Goal: Task Accomplishment & Management: Manage account settings

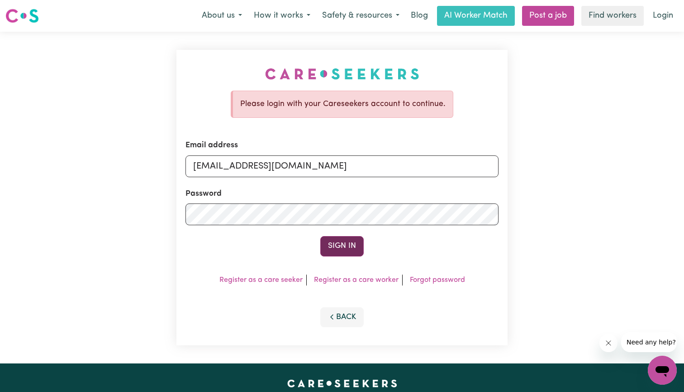
click at [338, 239] on button "Sign In" at bounding box center [341, 246] width 43 height 20
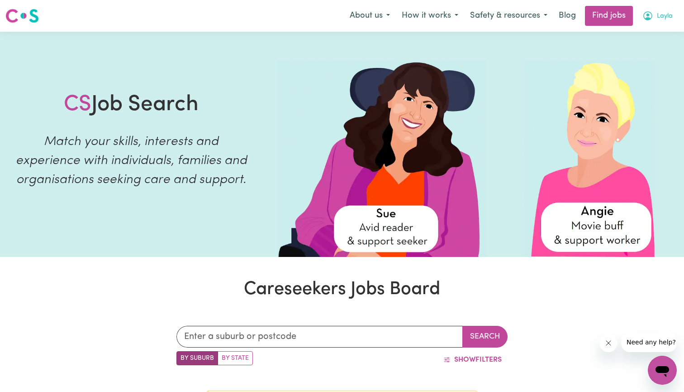
click at [670, 11] on span "Layla" at bounding box center [665, 16] width 16 height 10
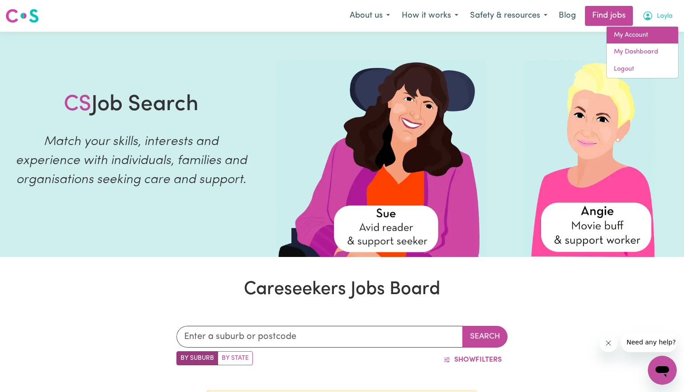
click at [647, 39] on link "My Account" at bounding box center [643, 35] width 72 height 17
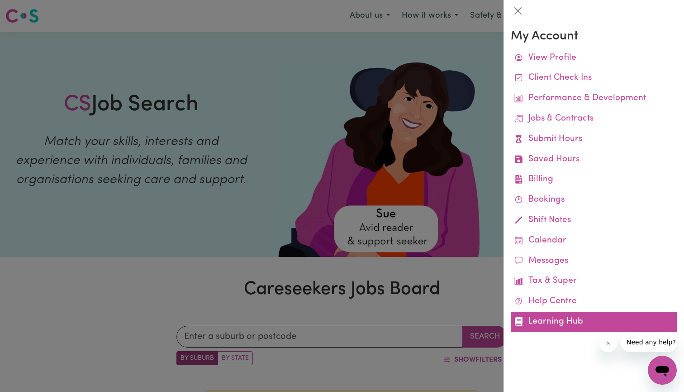
click at [553, 318] on link "Learning Hub" at bounding box center [594, 321] width 166 height 20
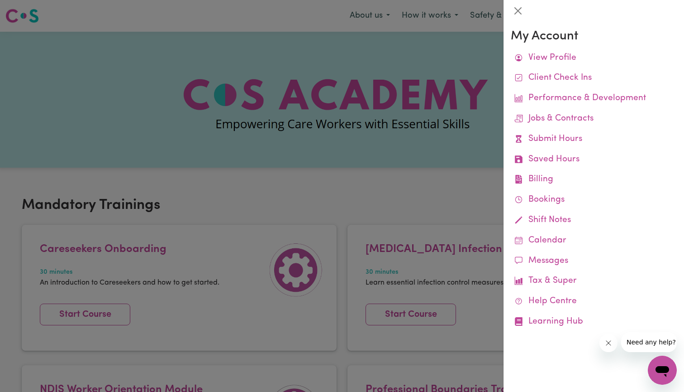
click at [339, 204] on div at bounding box center [342, 196] width 684 height 392
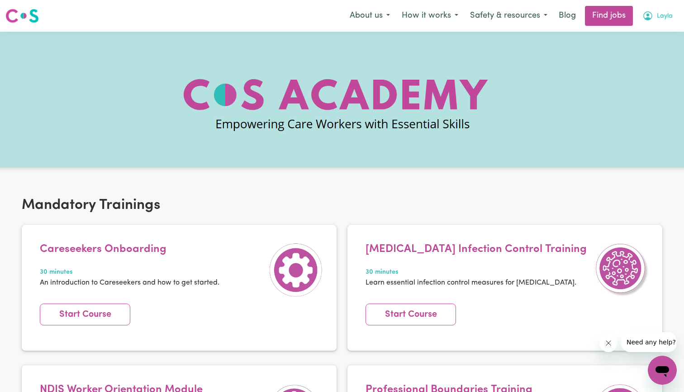
click at [650, 14] on icon "My Account" at bounding box center [648, 15] width 11 height 11
click at [638, 46] on link "My Dashboard" at bounding box center [643, 51] width 72 height 17
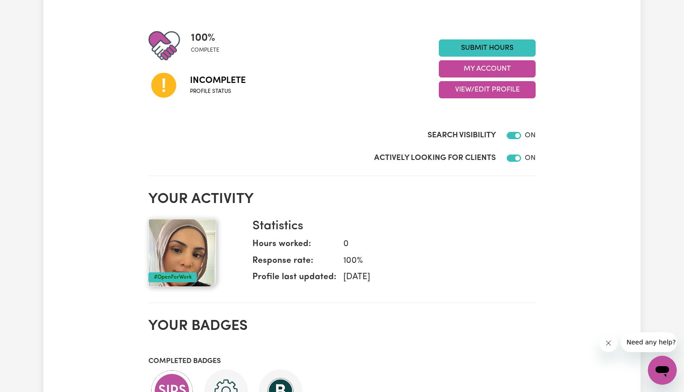
scroll to position [105, 0]
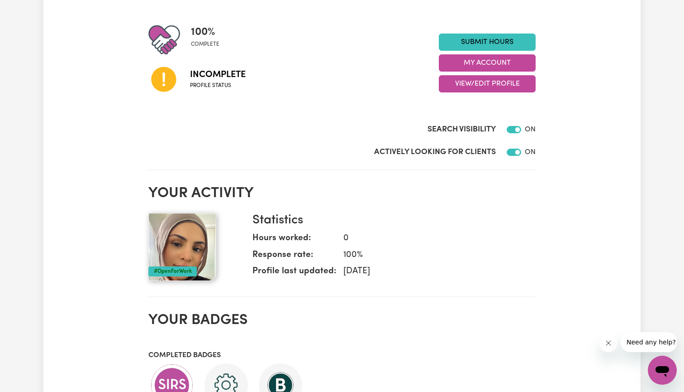
click at [164, 81] on icon at bounding box center [163, 79] width 31 height 31
click at [195, 82] on span "Profile status" at bounding box center [218, 85] width 56 height 8
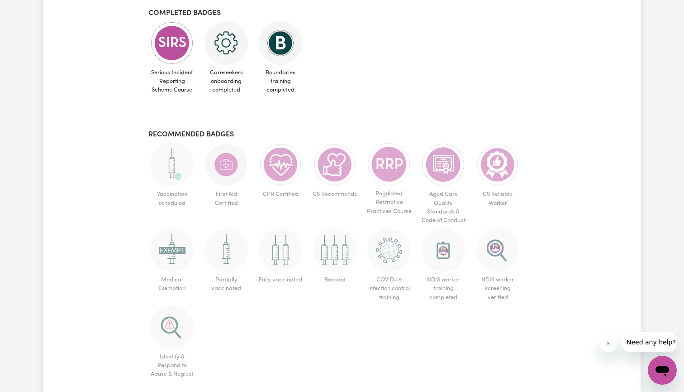
scroll to position [444, 0]
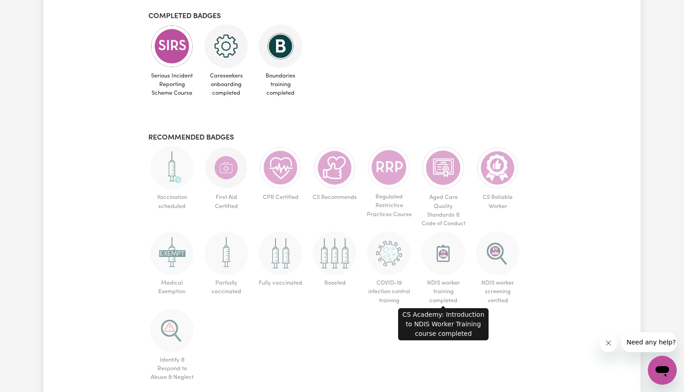
click at [439, 254] on img at bounding box center [443, 252] width 43 height 43
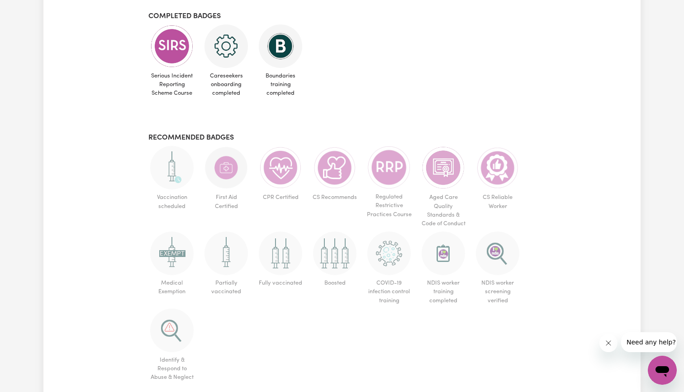
click at [453, 228] on span "Aged Care Quality Standards & Code of Conduct" at bounding box center [443, 210] width 47 height 42
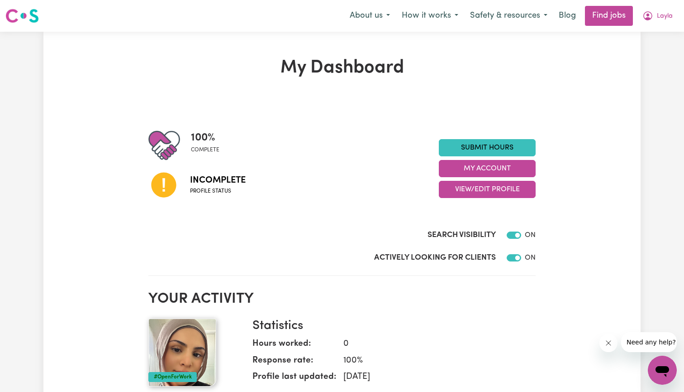
scroll to position [5, 0]
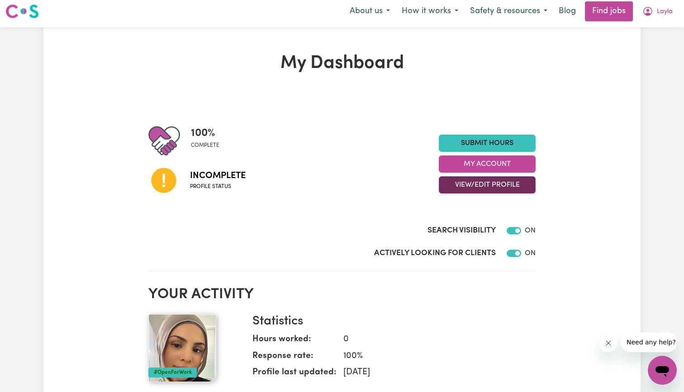
click at [475, 181] on button "View/Edit Profile" at bounding box center [487, 184] width 97 height 17
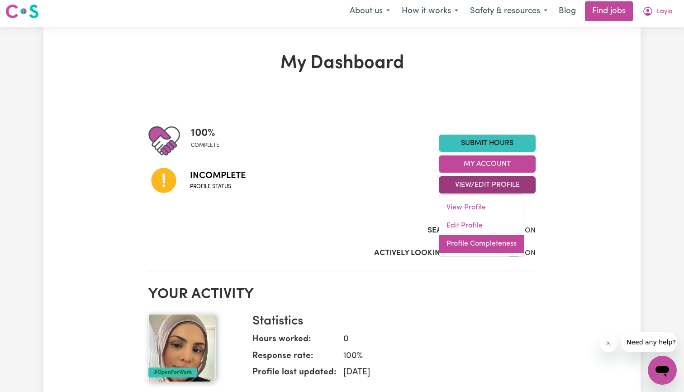
click at [466, 246] on link "Profile Completeness" at bounding box center [481, 243] width 85 height 18
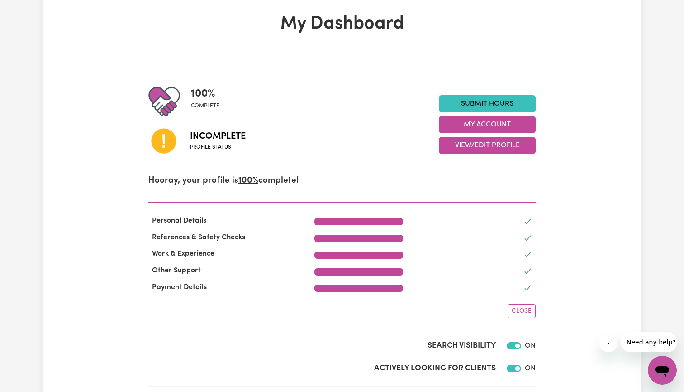
scroll to position [60, 0]
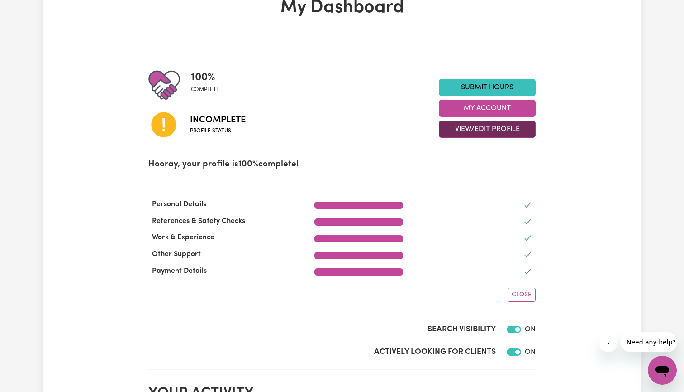
click at [461, 123] on button "View/Edit Profile" at bounding box center [487, 128] width 97 height 17
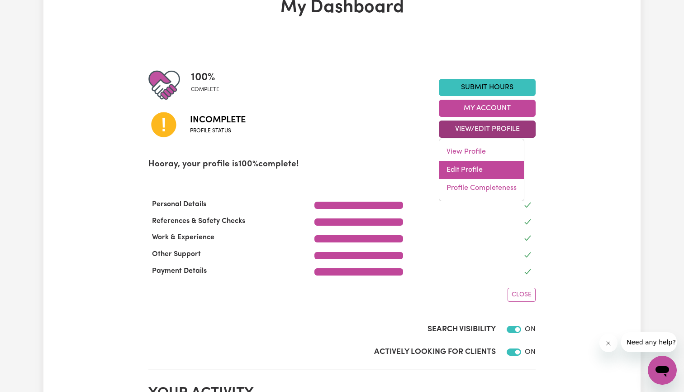
click at [465, 169] on link "Edit Profile" at bounding box center [481, 170] width 85 height 18
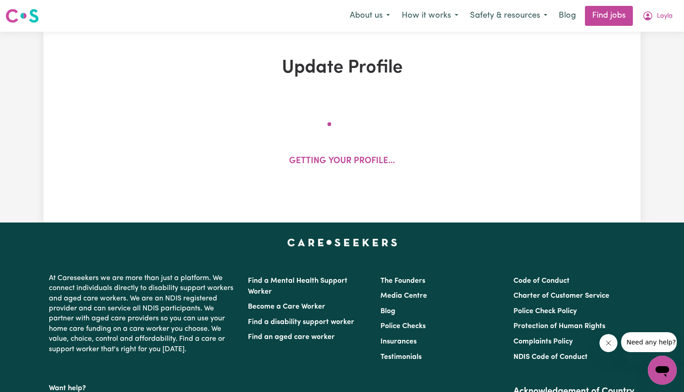
select select "[DEMOGRAPHIC_DATA]"
select select "[DEMOGRAPHIC_DATA] Citizen"
select select "Studying a healthcare related degree or qualification"
select select "42"
select select "52"
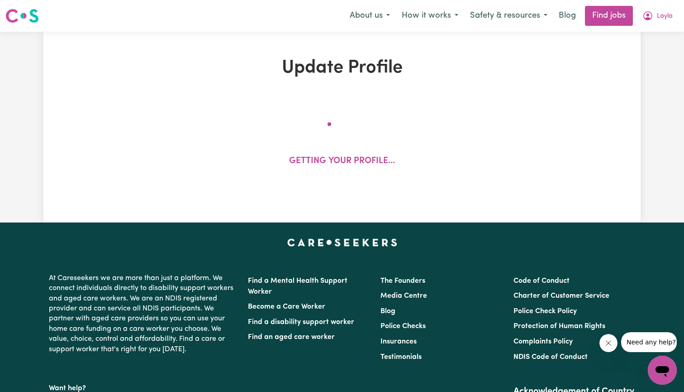
select select "60"
select select "75"
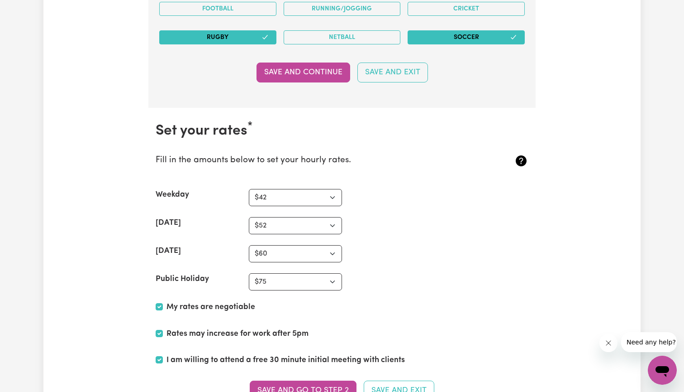
scroll to position [2035, 0]
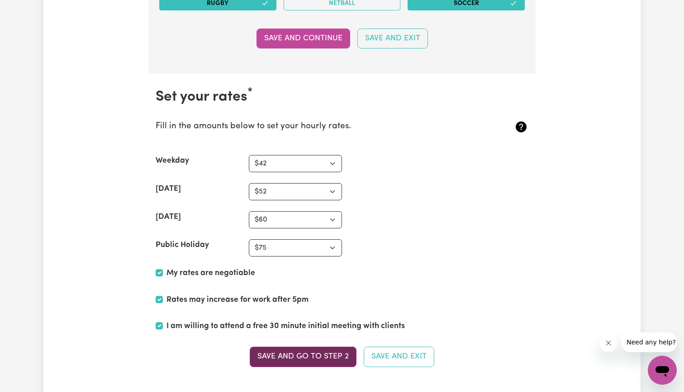
click at [301, 352] on button "Save and go to Step 2" at bounding box center [303, 356] width 107 height 20
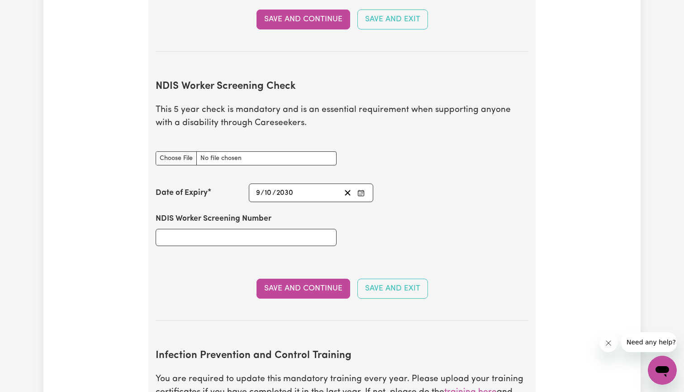
scroll to position [1137, 0]
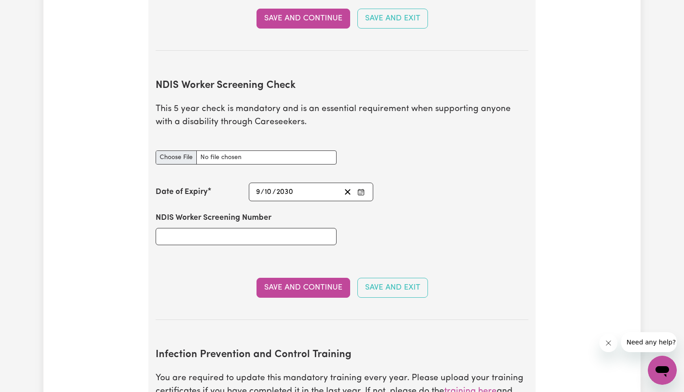
click at [250, 150] on input "NDIS Worker Screening Check document" at bounding box center [246, 157] width 181 height 14
click at [171, 150] on input "NDIS Worker Screening Check document" at bounding box center [246, 157] width 181 height 14
type input "C:\fakepath\Screenshot [DATE] 2.56.00 pm.pdf"
click at [254, 228] on input "NDIS Worker Screening Number" at bounding box center [246, 236] width 181 height 17
click at [291, 277] on button "Save and Continue" at bounding box center [304, 287] width 94 height 20
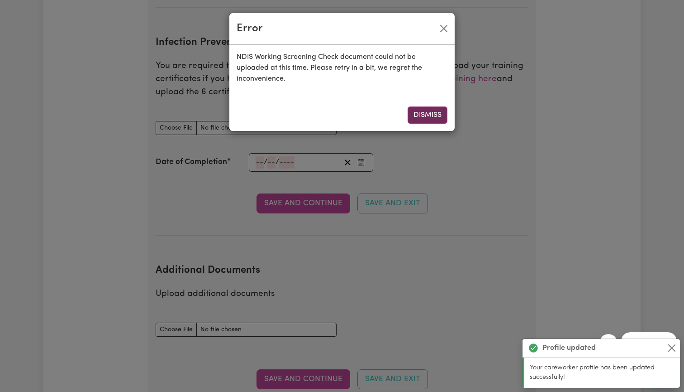
scroll to position [1452, 0]
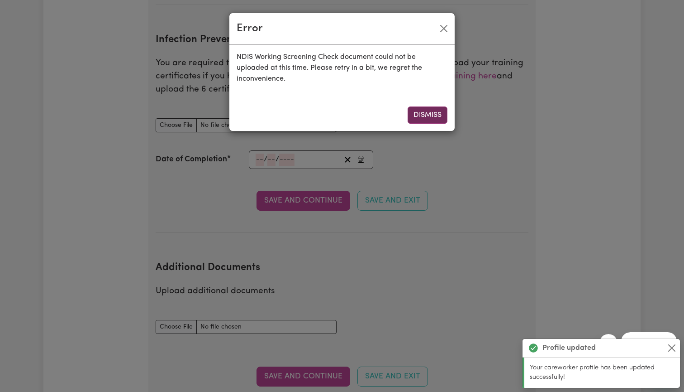
click at [408, 116] on button "Dismiss" at bounding box center [428, 114] width 40 height 17
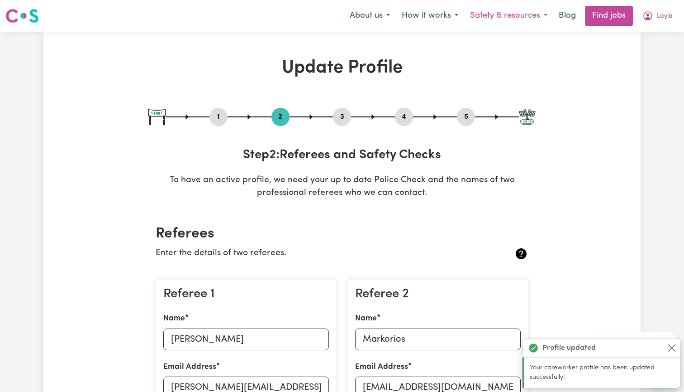
scroll to position [0, 0]
click at [608, 15] on link "Find jobs" at bounding box center [609, 16] width 48 height 20
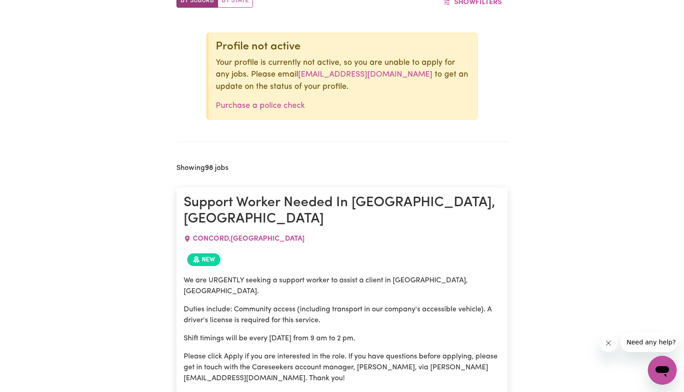
scroll to position [353, 0]
